Goal: Task Accomplishment & Management: Manage account settings

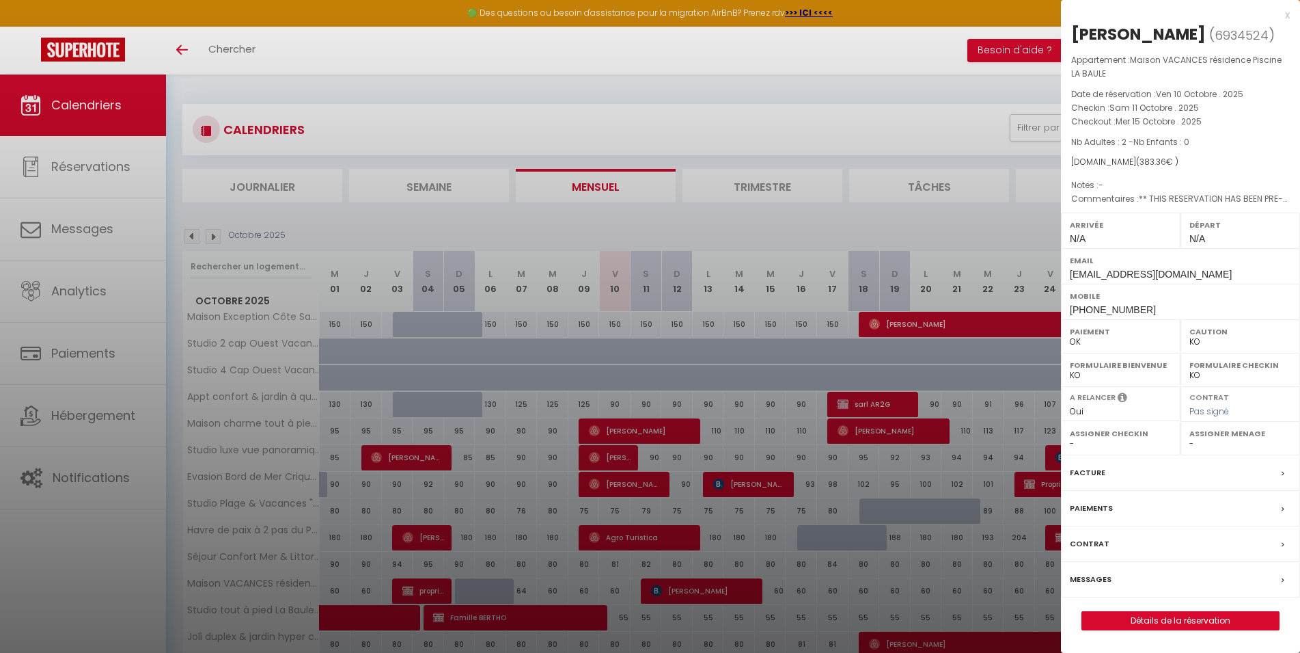
select select "KO"
select select "0"
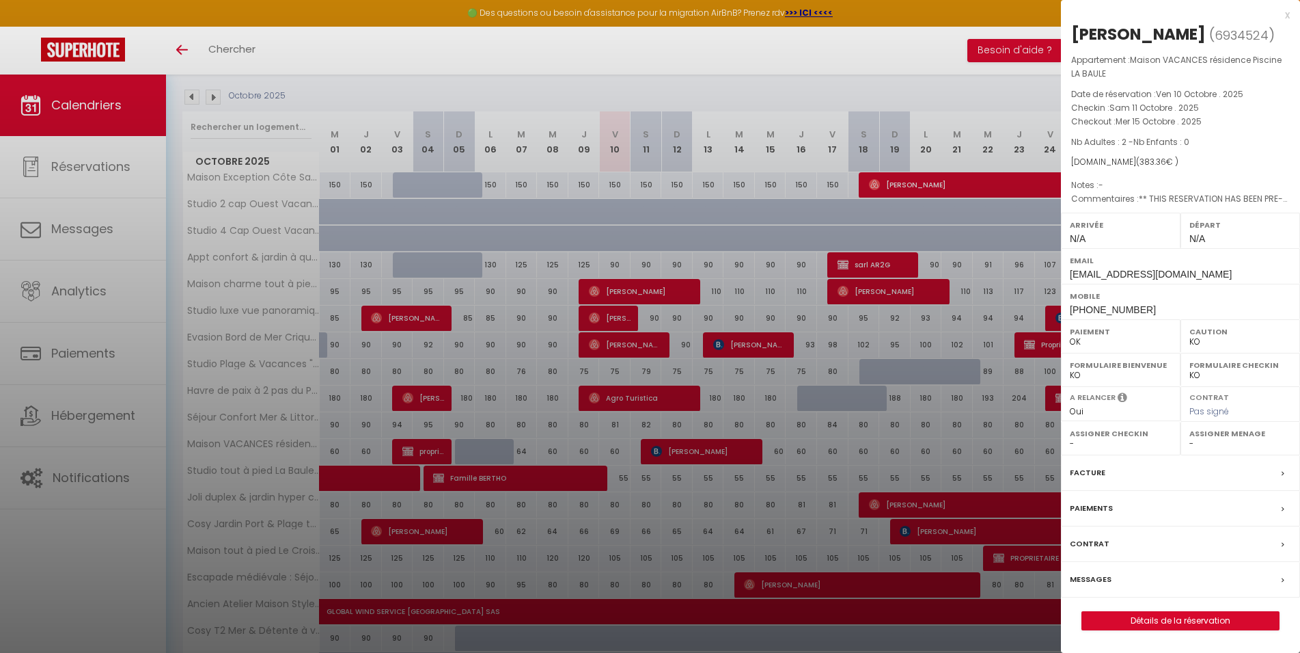
scroll to position [139, 0]
drag, startPoint x: 787, startPoint y: 91, endPoint x: 744, endPoint y: 314, distance: 227.5
click at [787, 90] on div at bounding box center [650, 326] width 1300 height 653
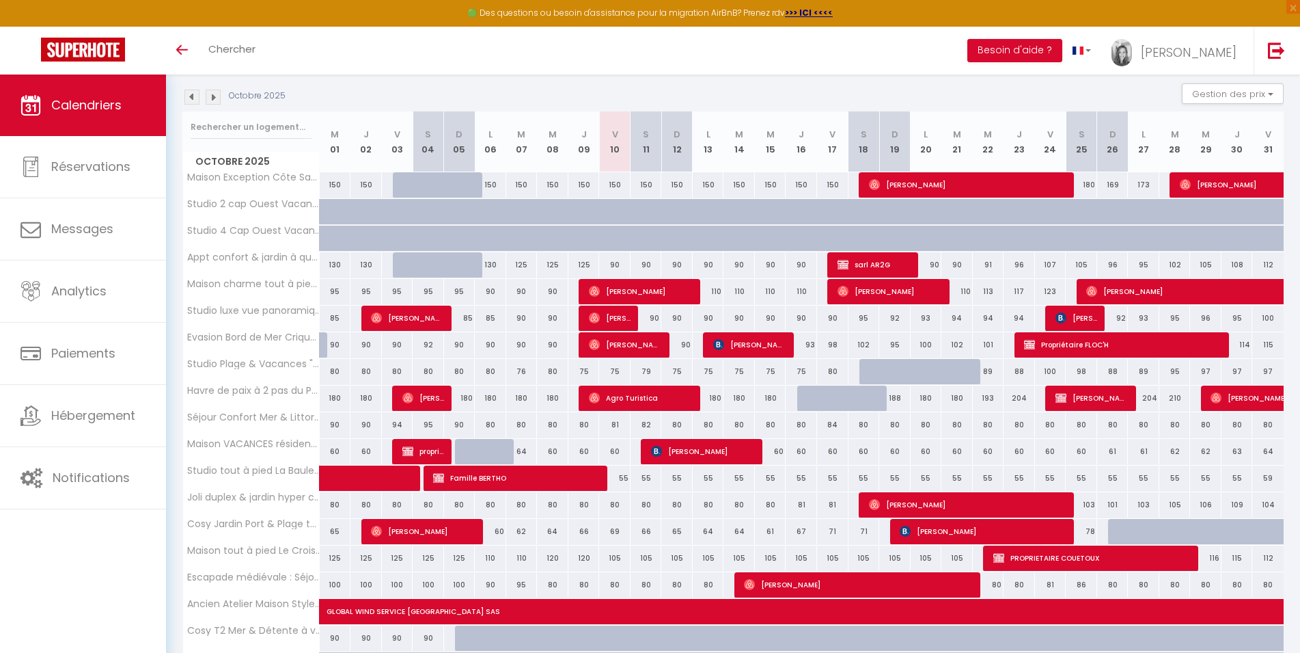
click at [214, 101] on img at bounding box center [213, 97] width 15 height 15
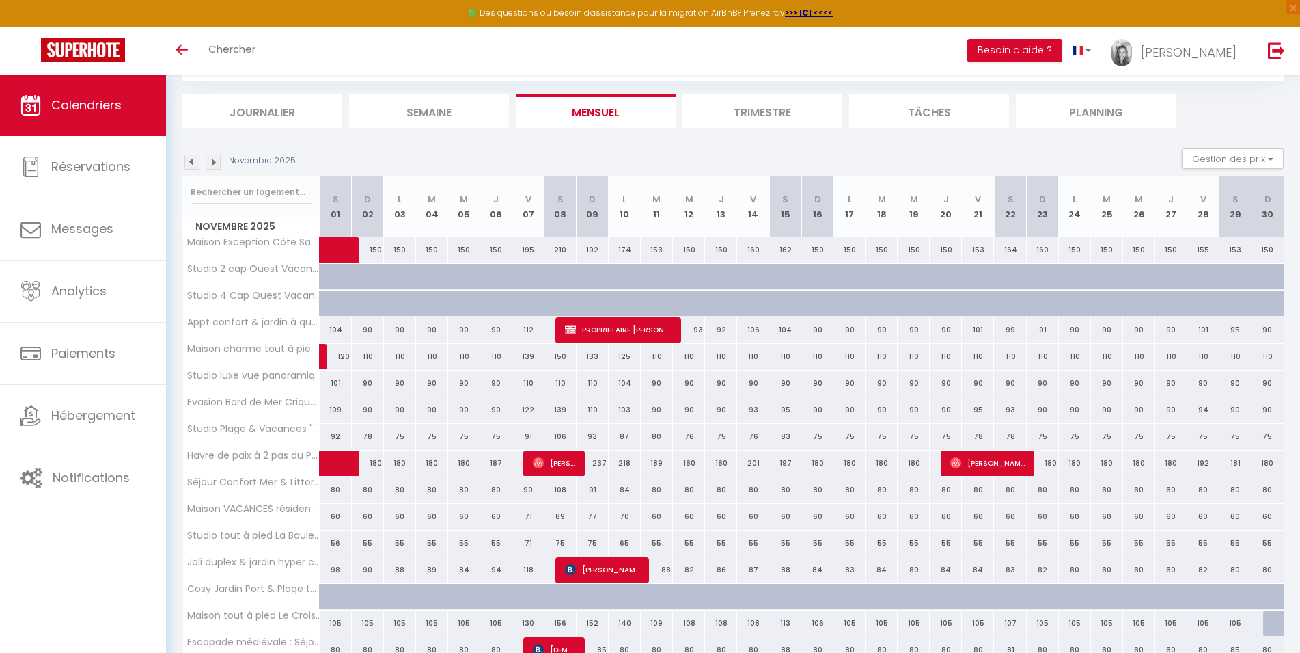
click at [213, 164] on img at bounding box center [213, 161] width 15 height 15
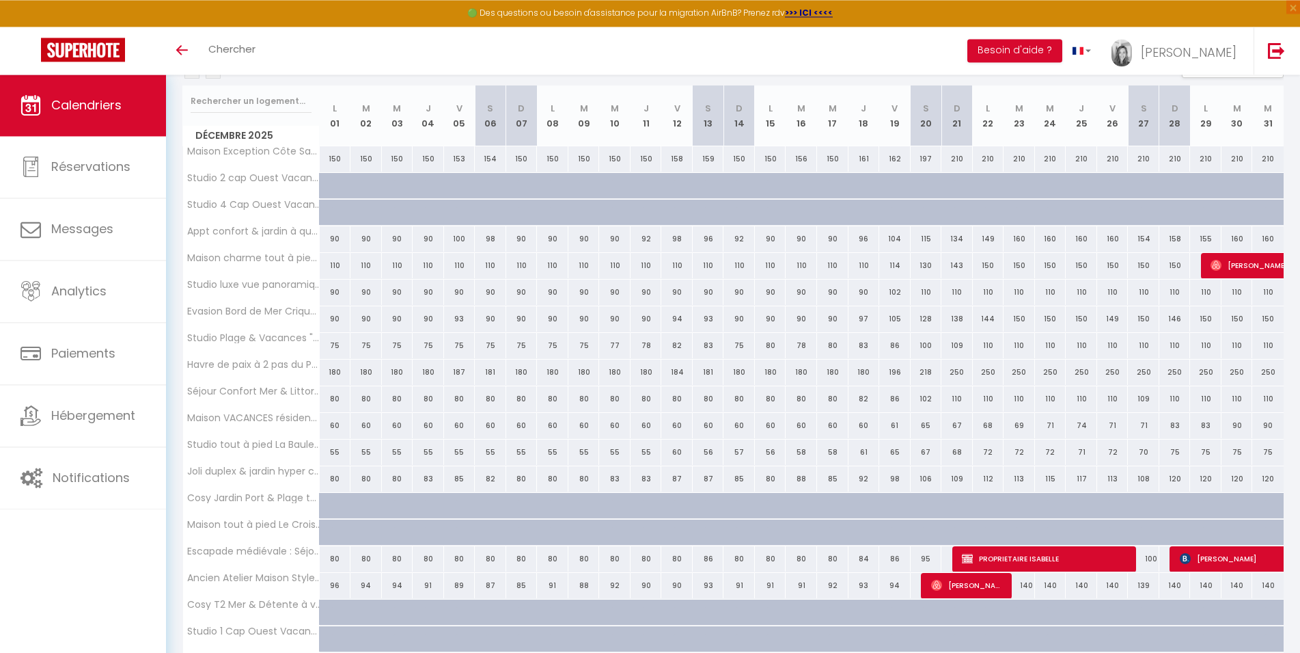
scroll to position [152, 0]
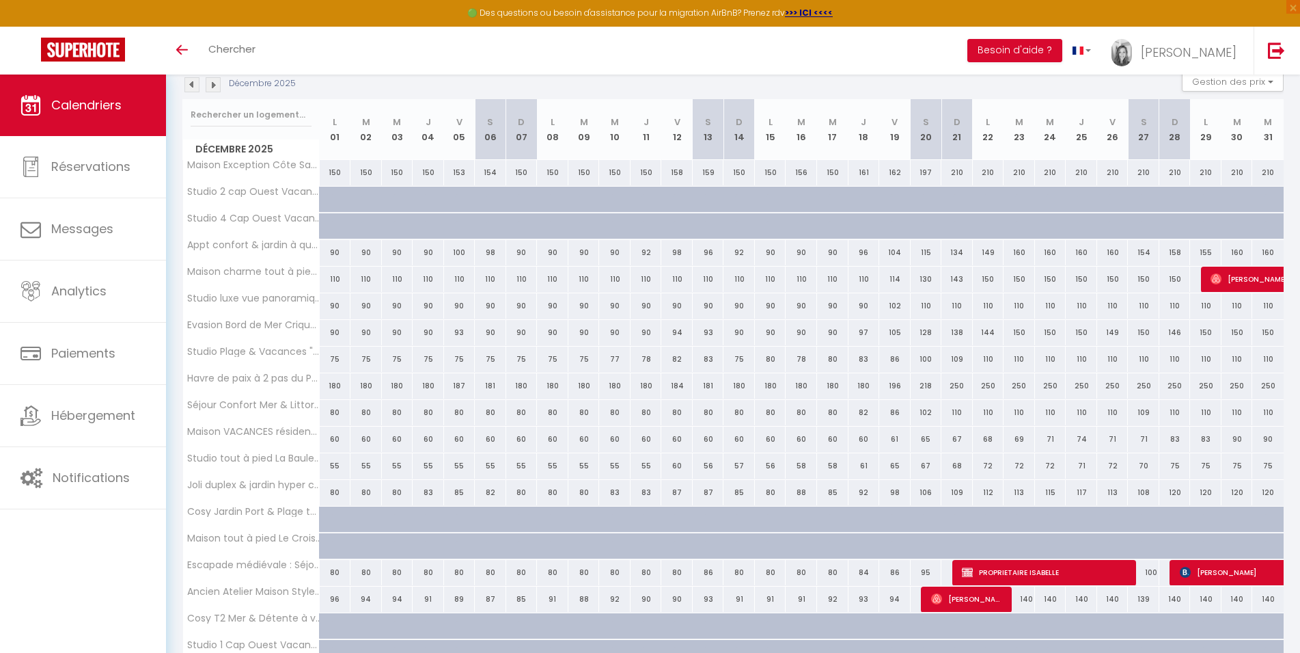
click at [1050, 388] on div "250" at bounding box center [1050, 385] width 31 height 25
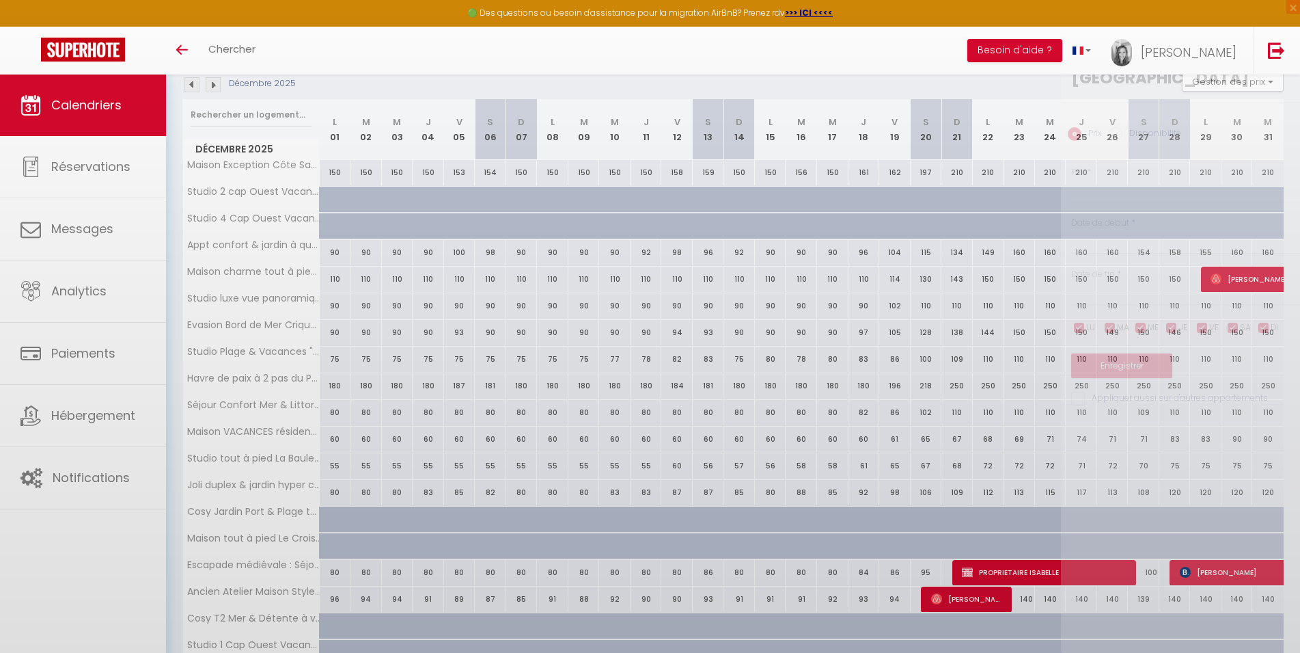
type input "250"
type input "Mer 24 Décembre 2025"
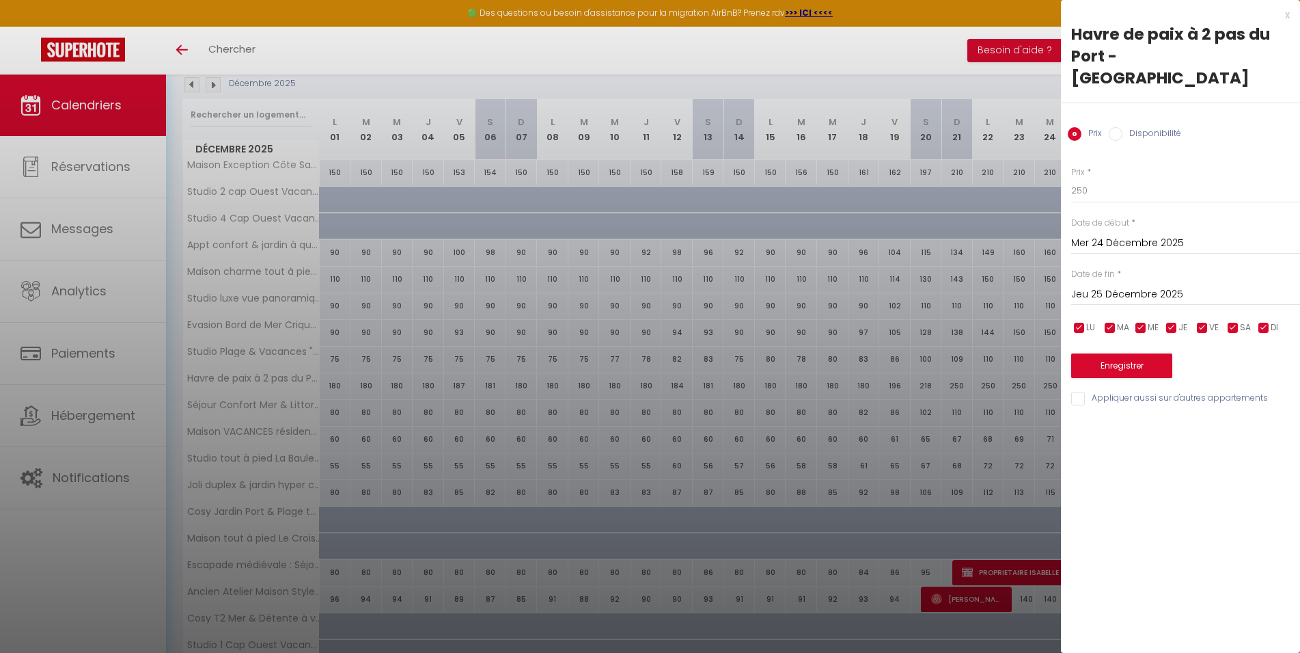
click at [1116, 286] on input "Jeu 25 Décembre 2025" at bounding box center [1185, 295] width 229 height 18
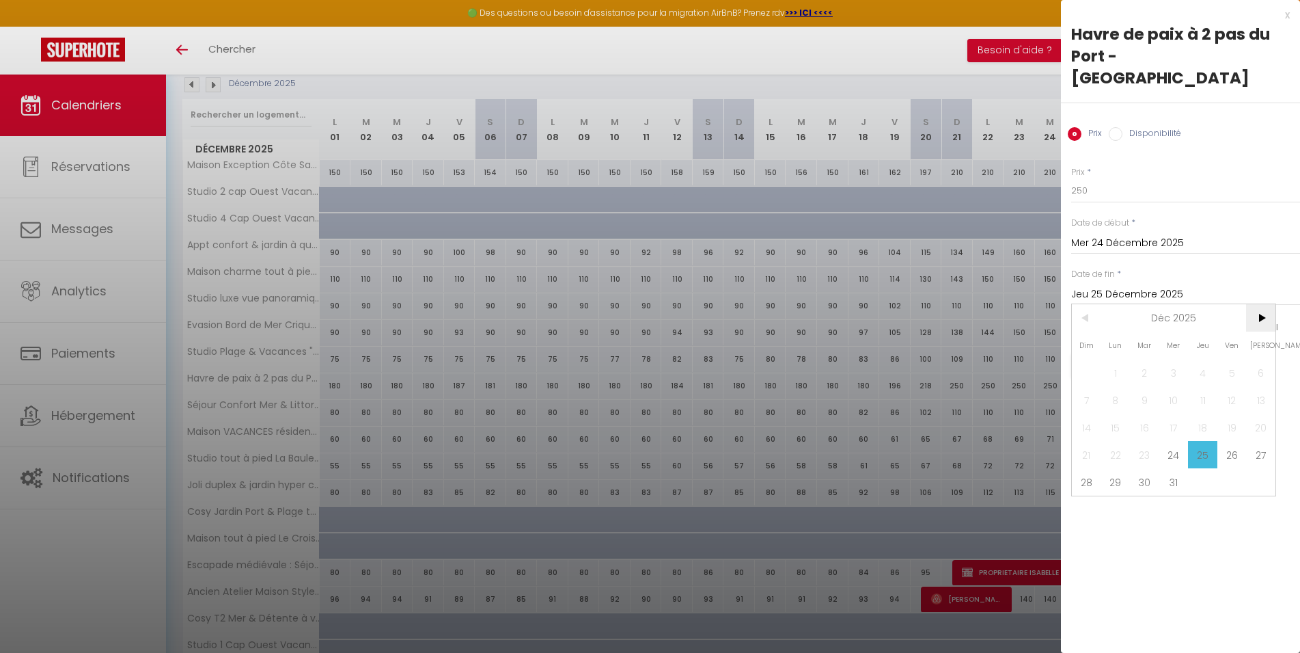
click at [1261, 304] on span ">" at bounding box center [1260, 317] width 29 height 27
click at [1224, 359] on span "2" at bounding box center [1232, 372] width 29 height 27
type input "Ven 02 Janvier 2026"
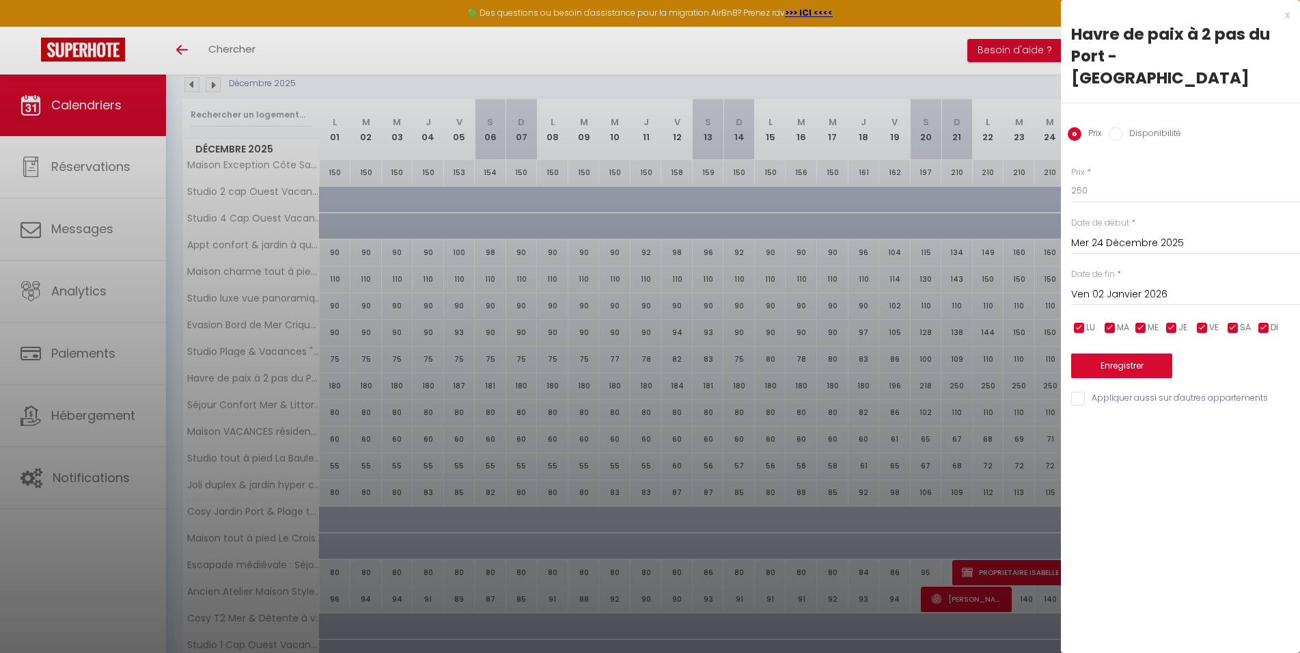
click at [1112, 127] on input "Disponibilité" at bounding box center [1116, 134] width 14 height 14
radio input "true"
radio input "false"
click at [1071, 178] on select "Disponible Indisponible" at bounding box center [1185, 191] width 229 height 26
select select "0"
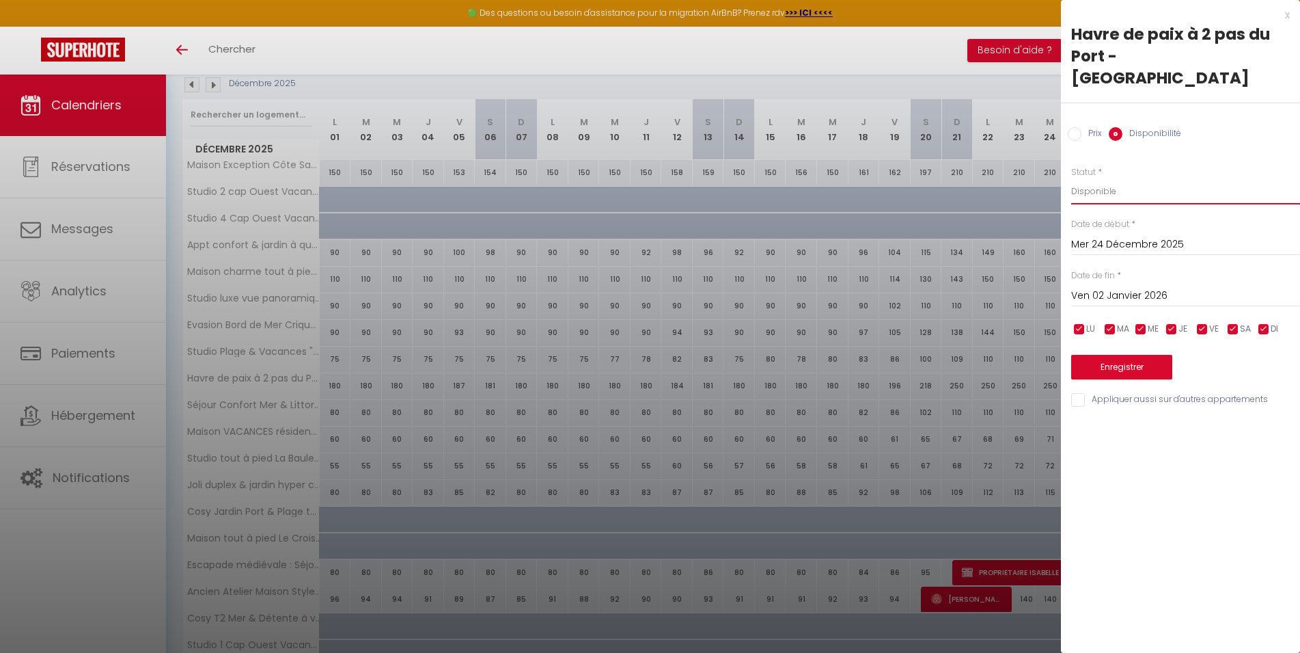
click option "Indisponible" at bounding box center [0, 0] width 0 height 0
click at [1113, 355] on button "Enregistrer" at bounding box center [1121, 367] width 101 height 25
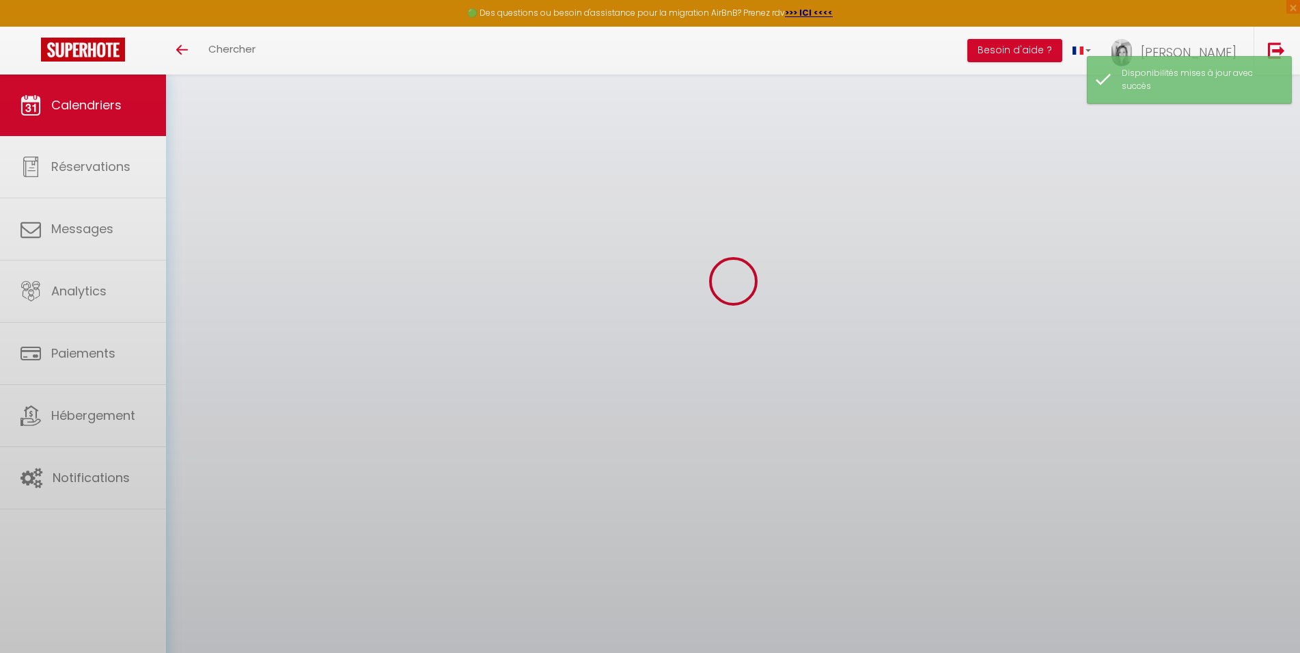
scroll to position [74, 0]
